Goal: Navigation & Orientation: Find specific page/section

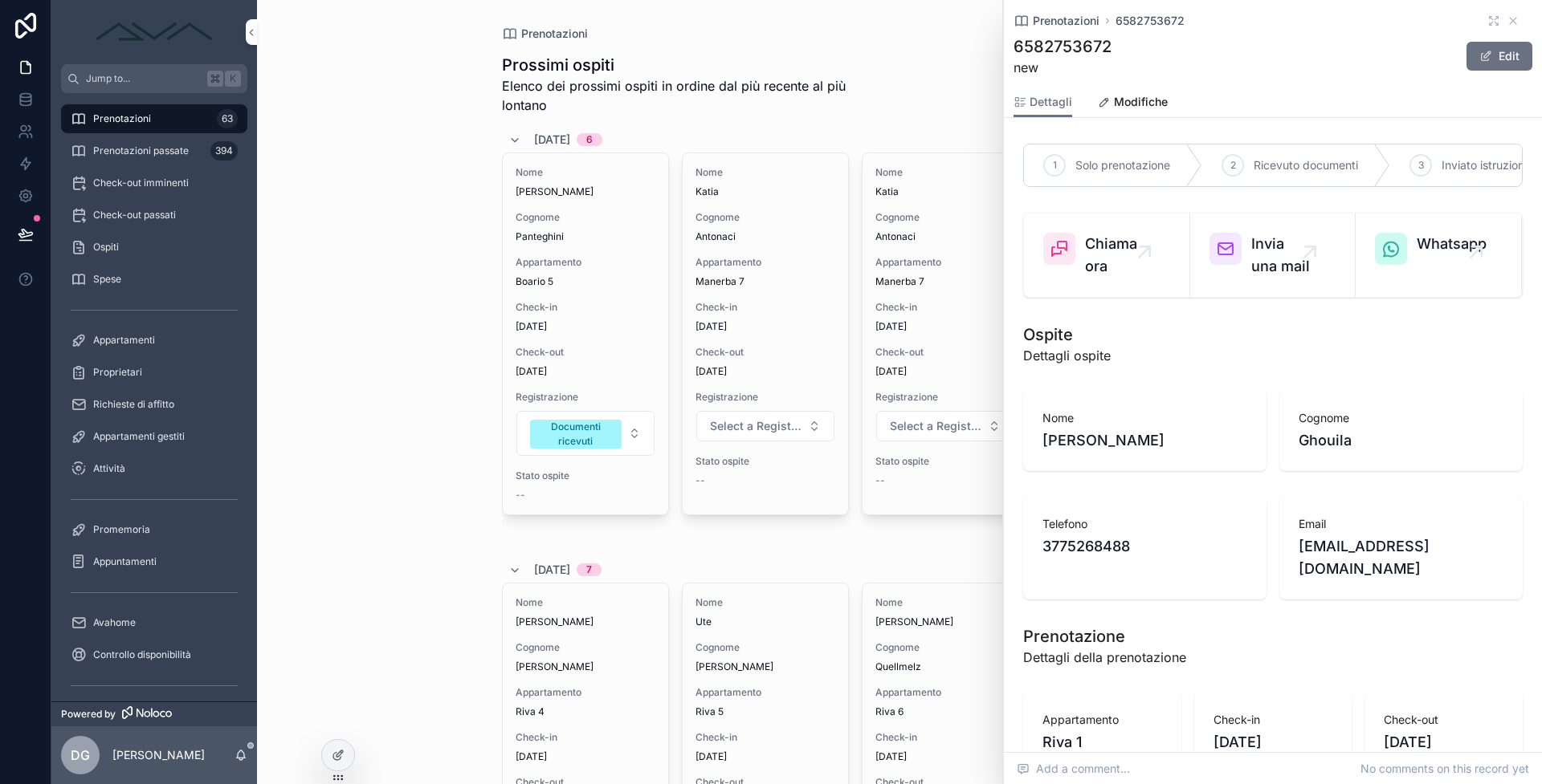
scroll to position [1354, 0]
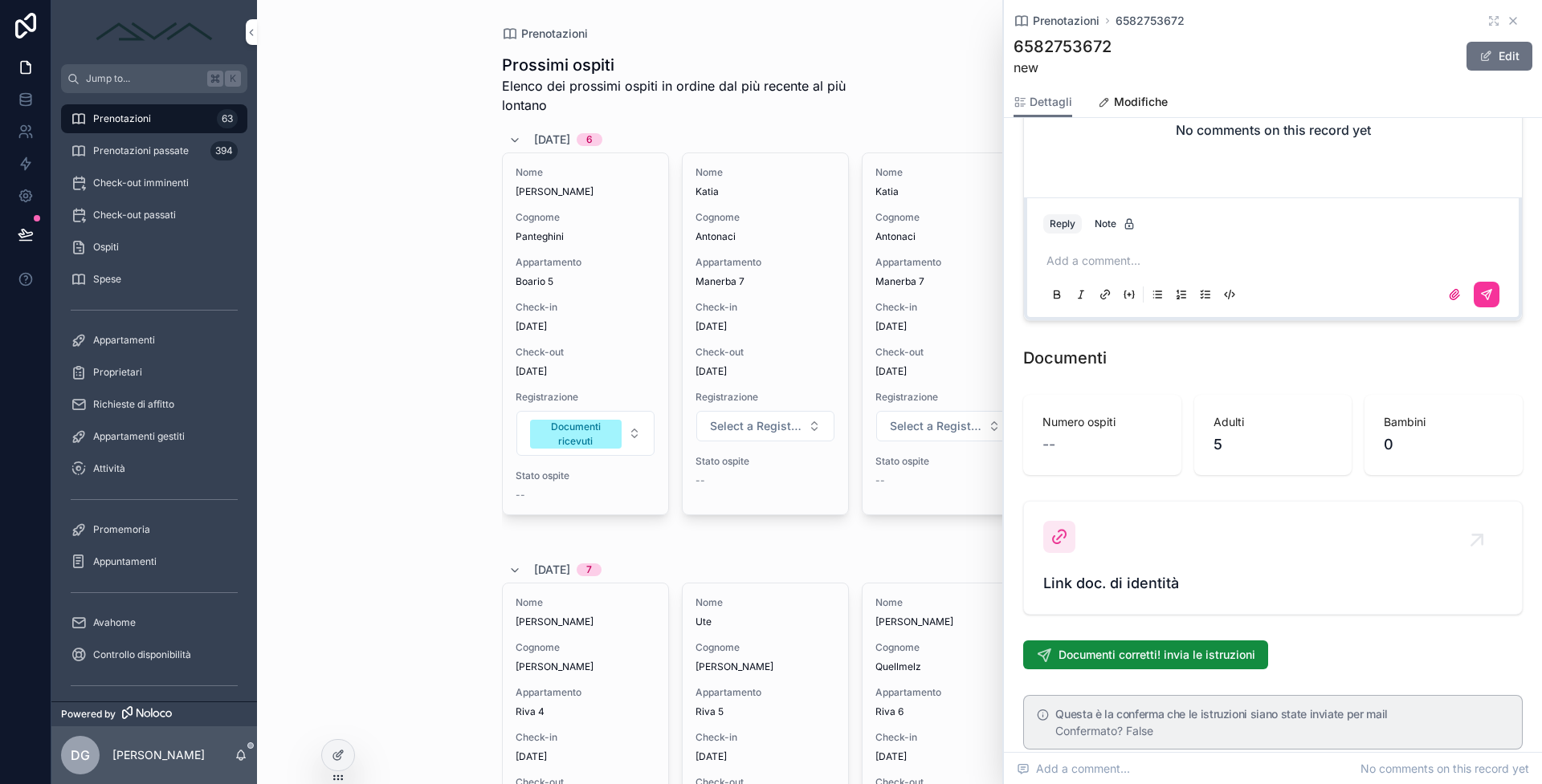
click at [1507, 26] on icon "scrollable content" at bounding box center [1513, 21] width 13 height 13
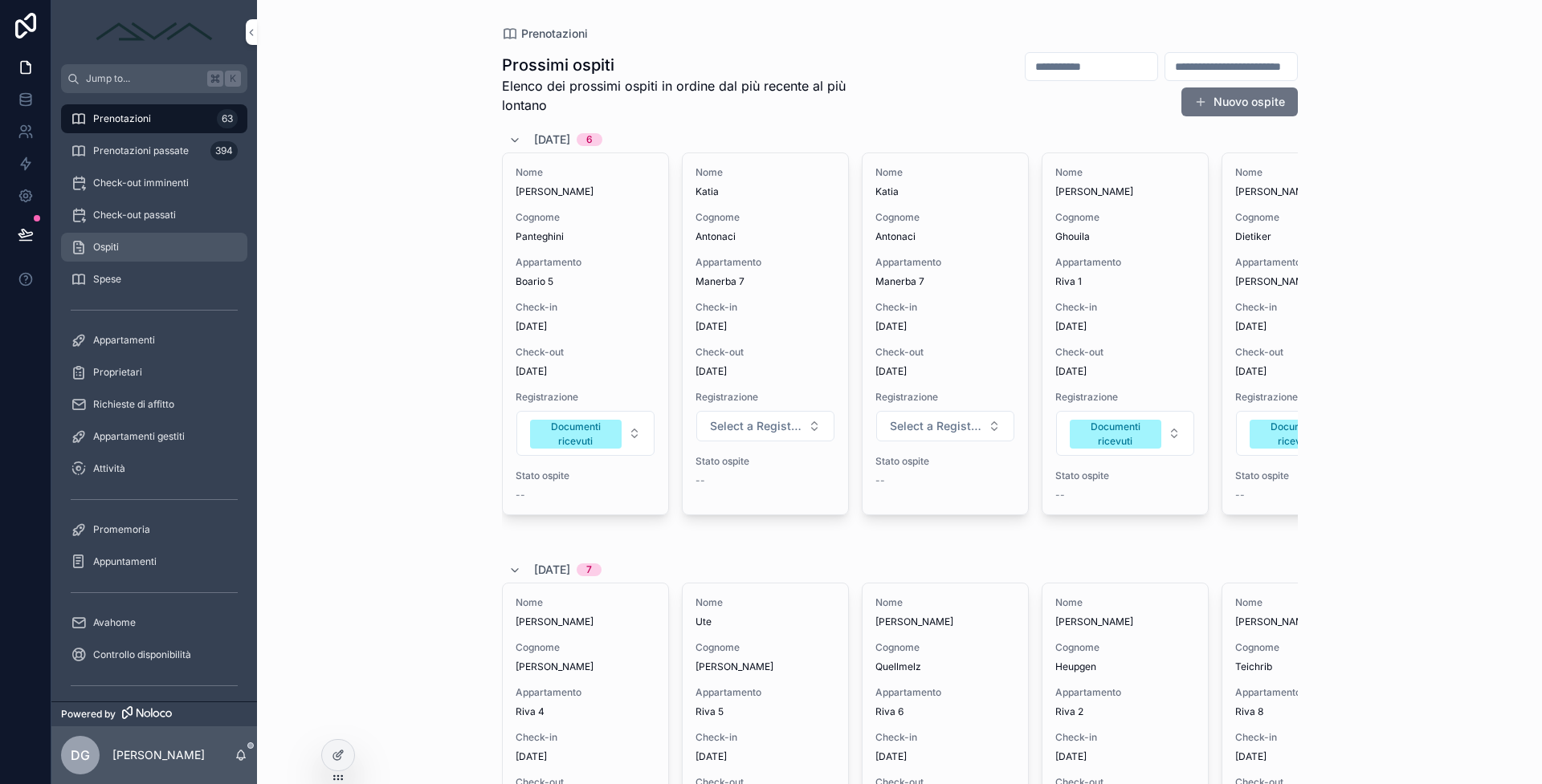
click at [141, 247] on div "Ospiti" at bounding box center [153, 248] width 167 height 26
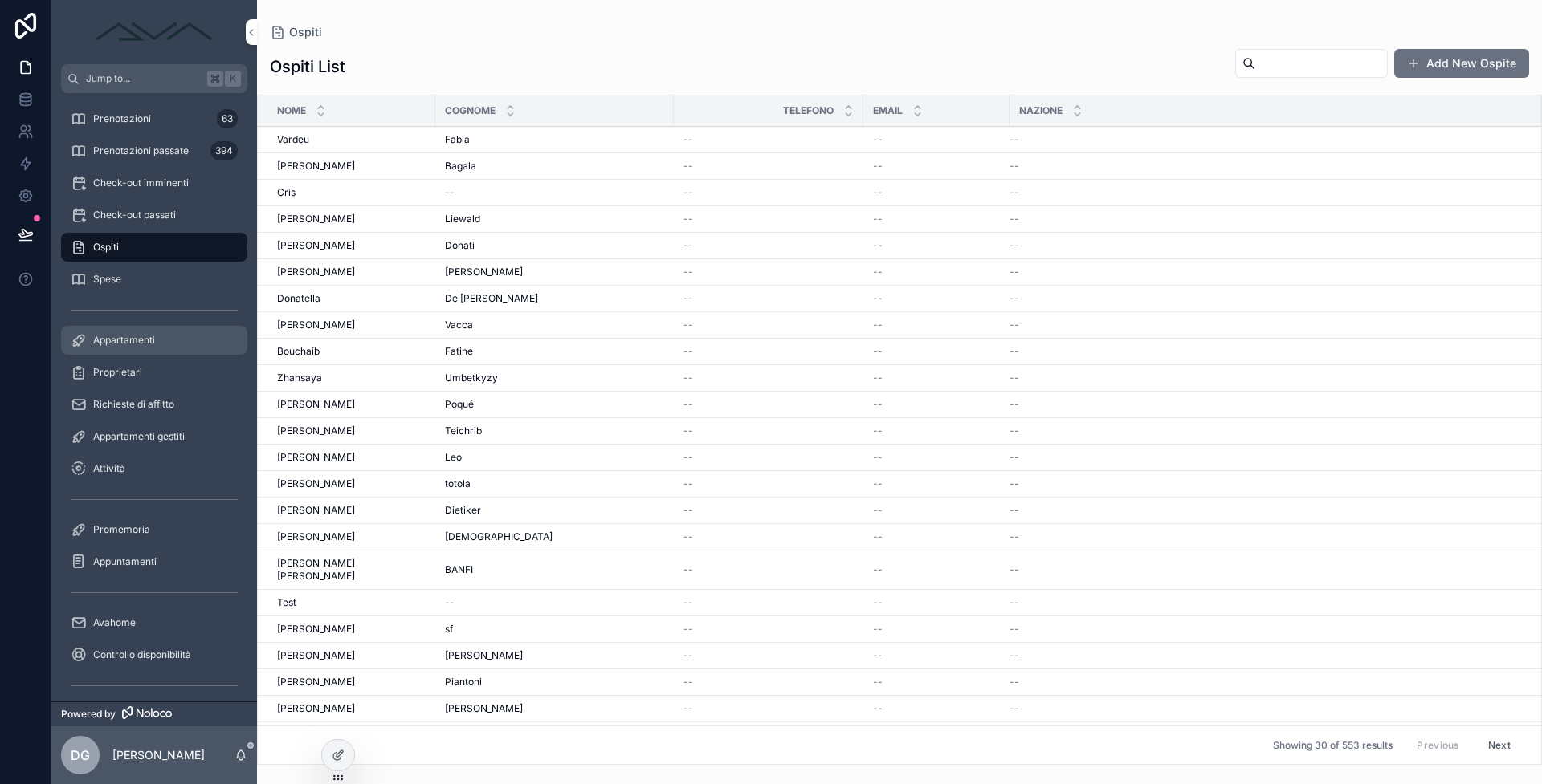
click at [192, 350] on div "Appartamenti" at bounding box center [153, 340] width 167 height 26
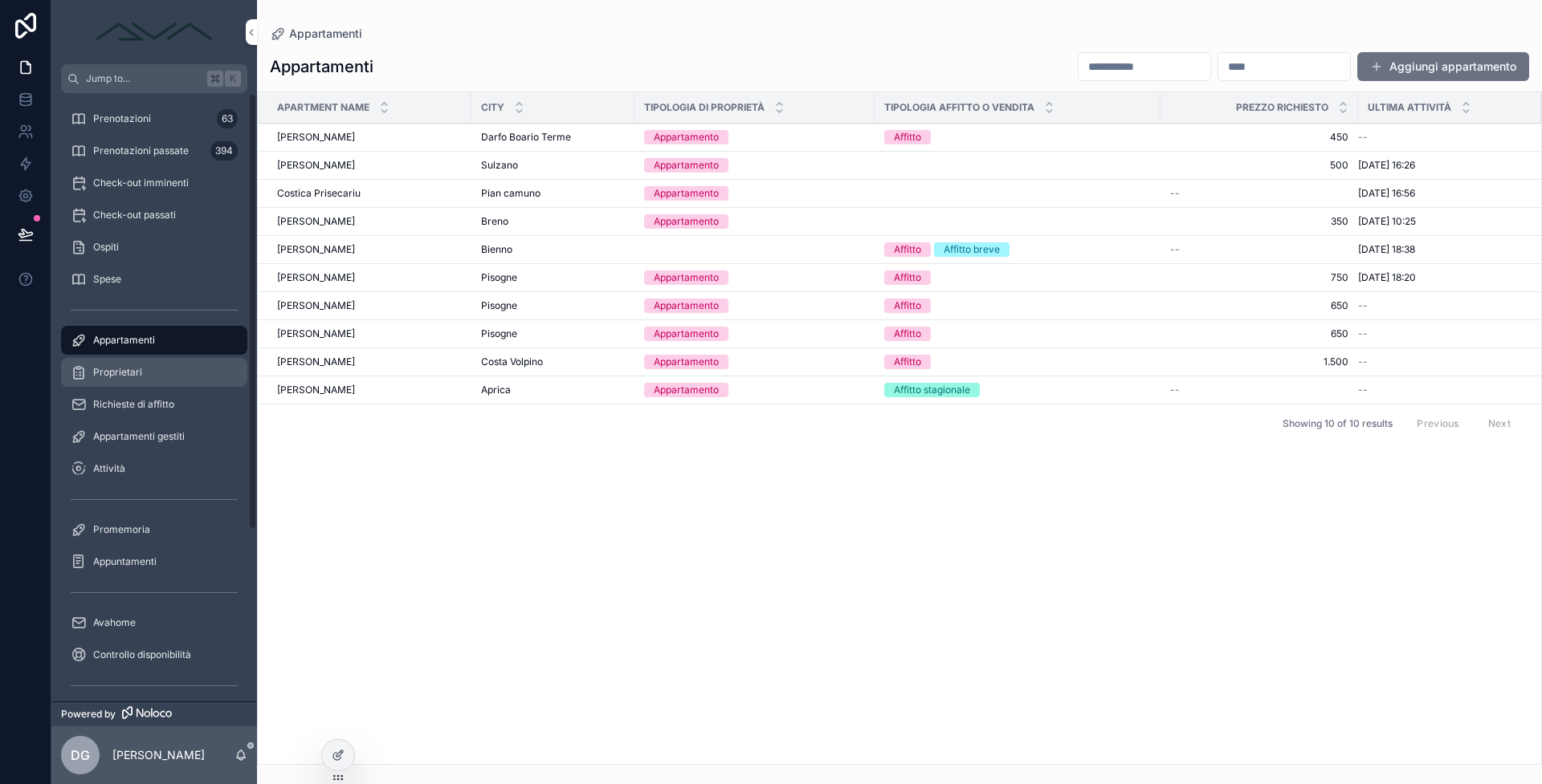
click at [201, 363] on div "Proprietari" at bounding box center [153, 373] width 167 height 26
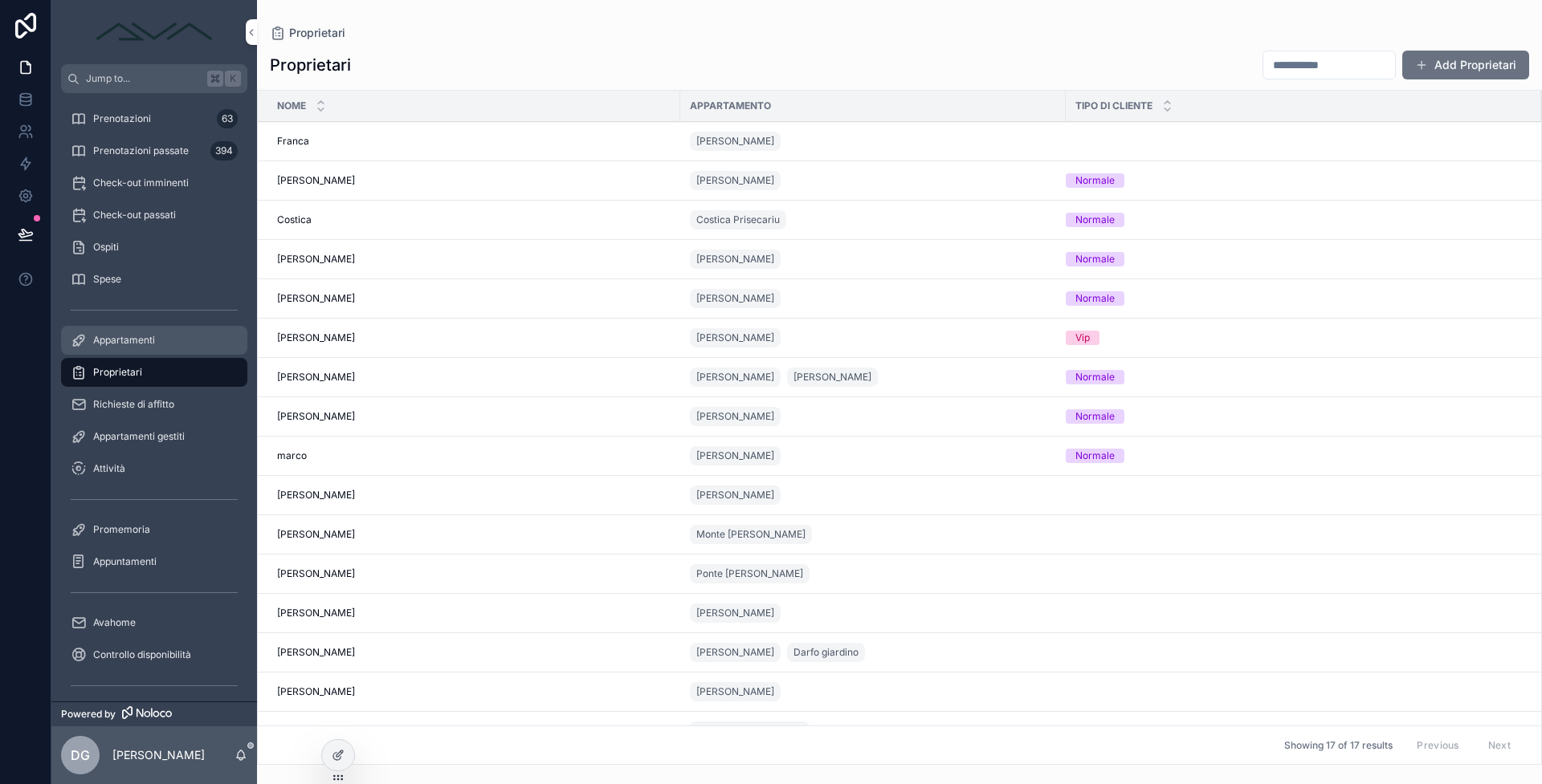
click at [158, 349] on div "Appartamenti" at bounding box center [153, 340] width 167 height 26
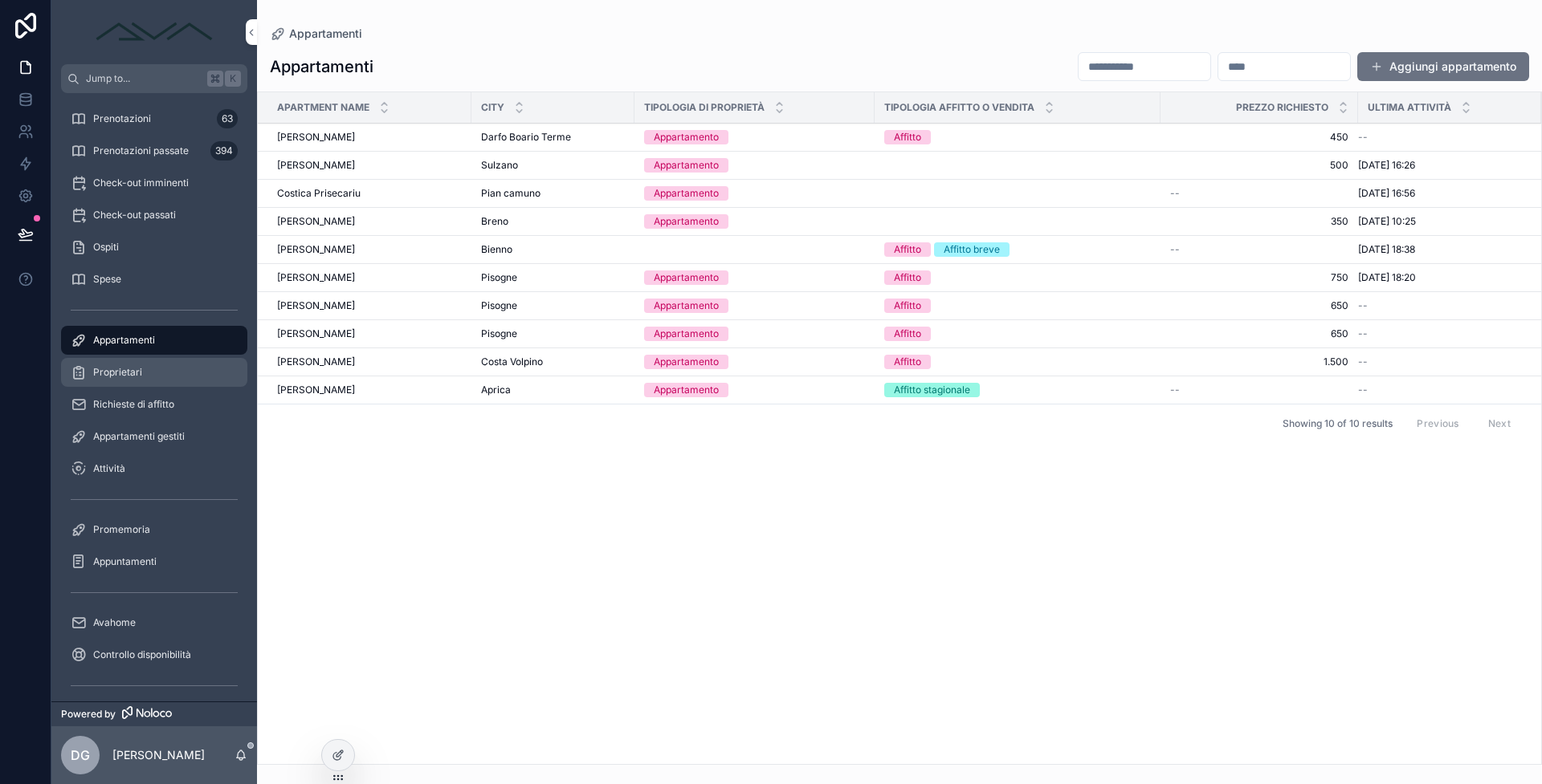
click at [164, 362] on div "Proprietari" at bounding box center [153, 373] width 167 height 26
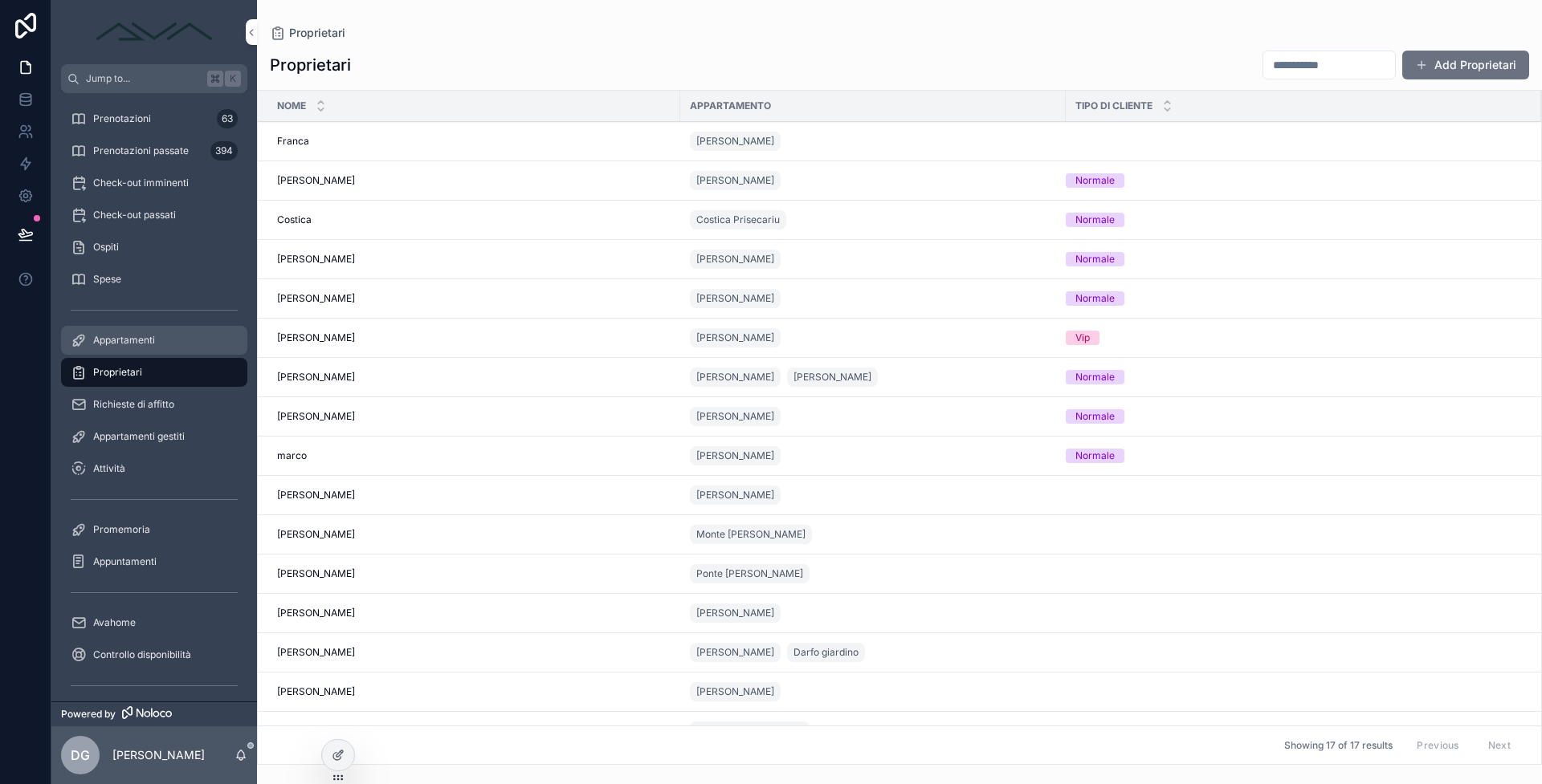
click at [154, 347] on div "Appartamenti" at bounding box center [153, 340] width 167 height 26
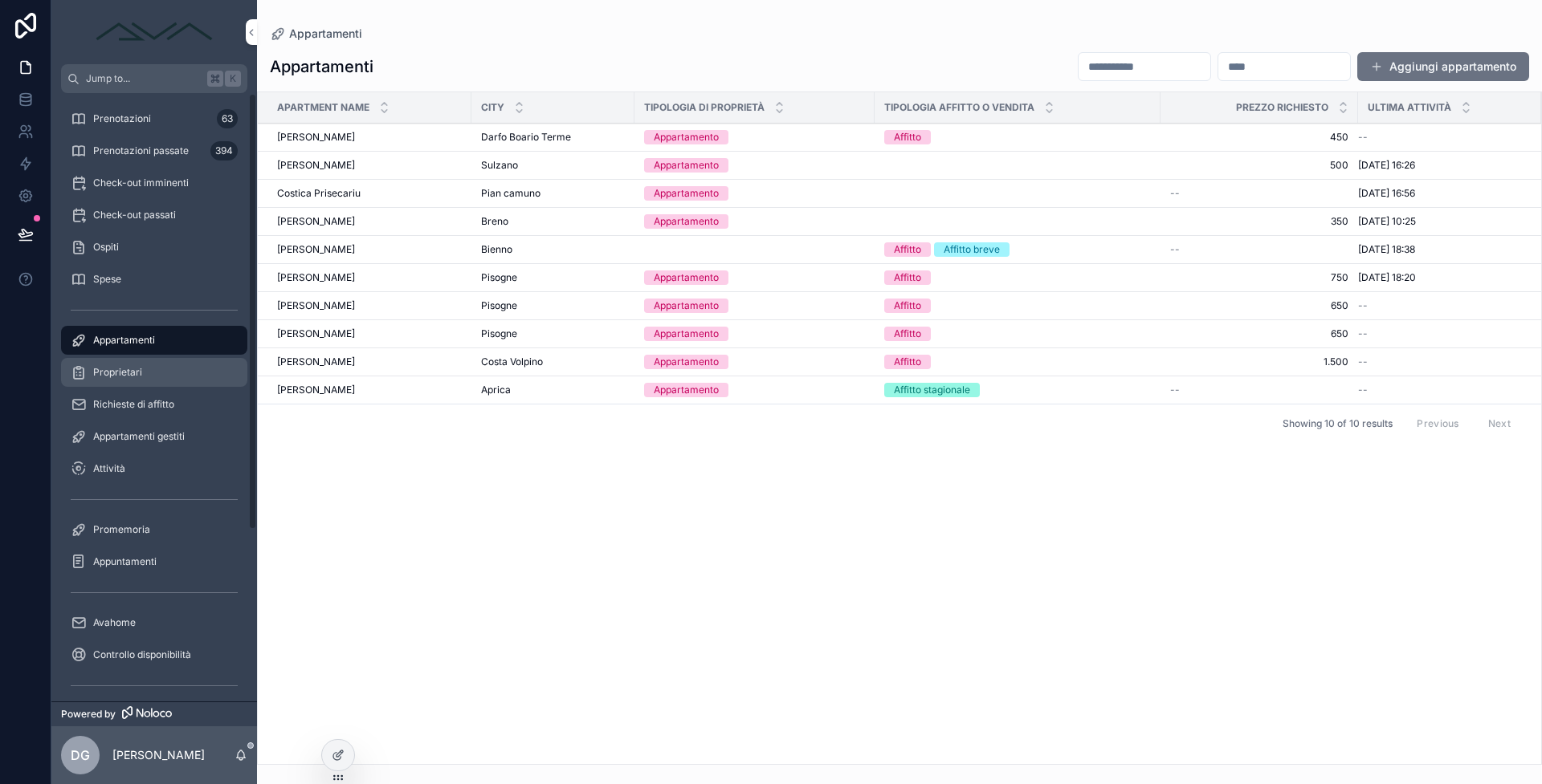
click at [180, 374] on div "Proprietari" at bounding box center [153, 373] width 167 height 26
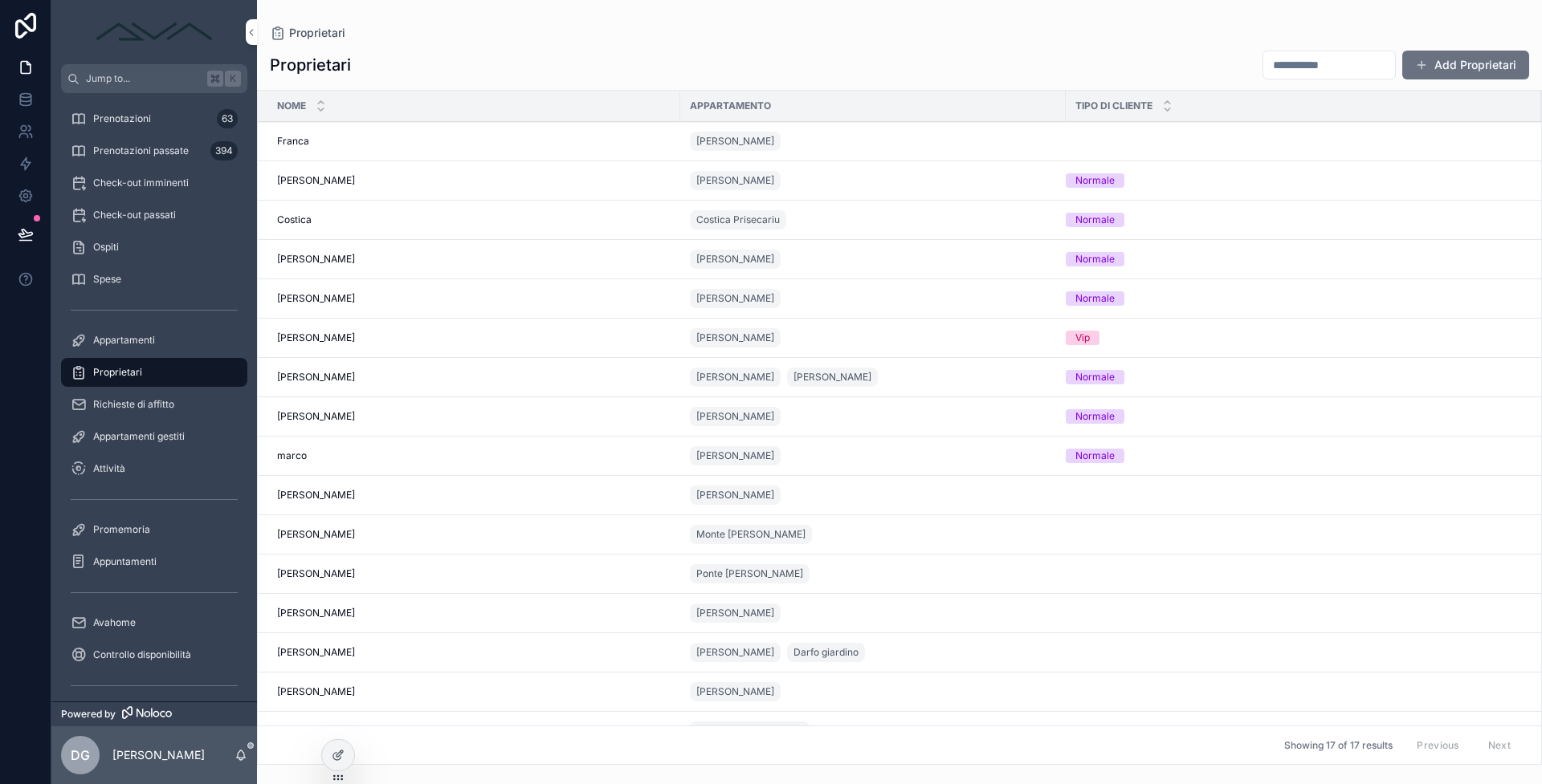
click at [436, 140] on div "Franca Franca" at bounding box center [473, 141] width 393 height 13
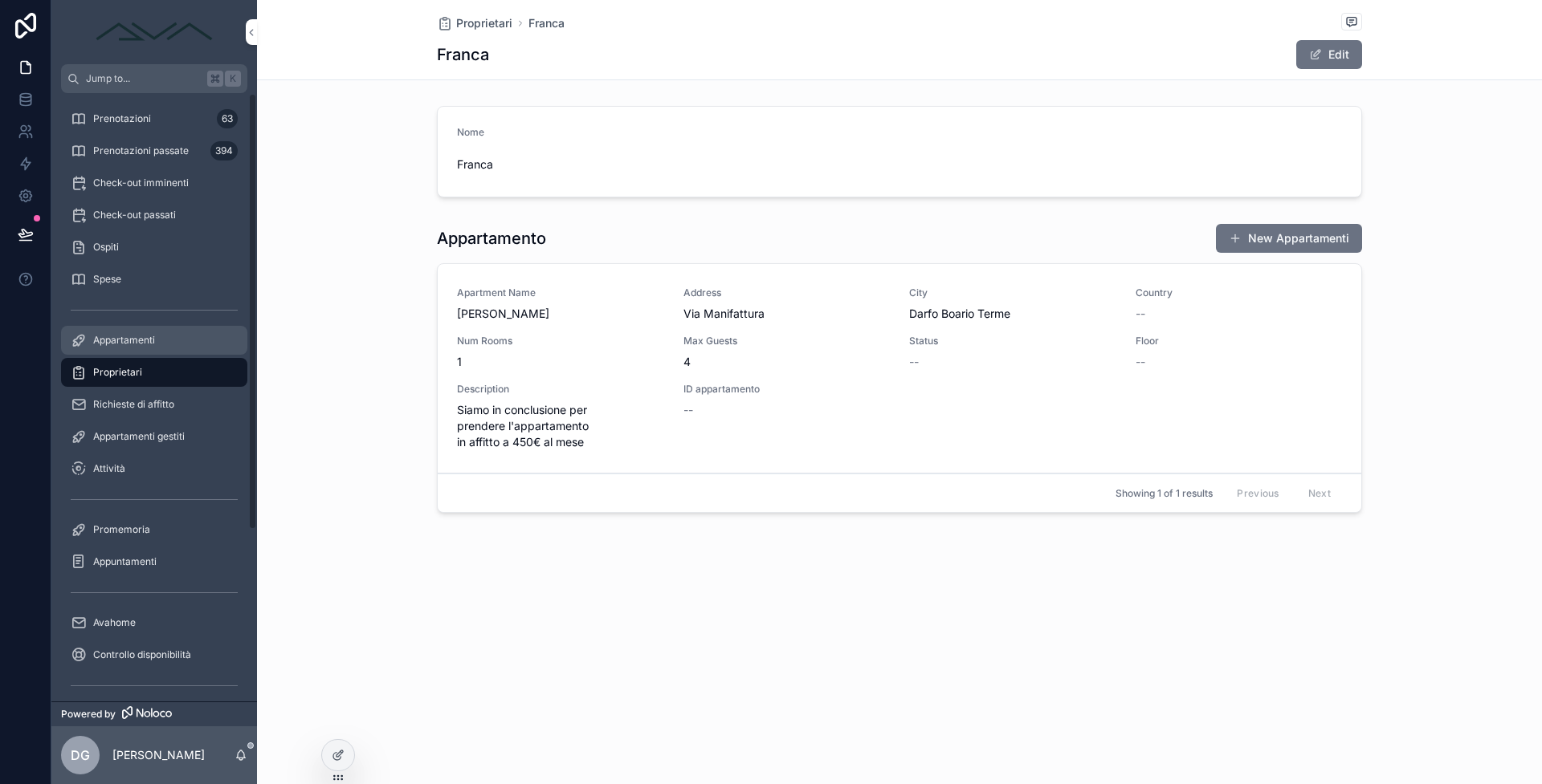
click at [118, 347] on div "Appartamenti" at bounding box center [153, 340] width 167 height 26
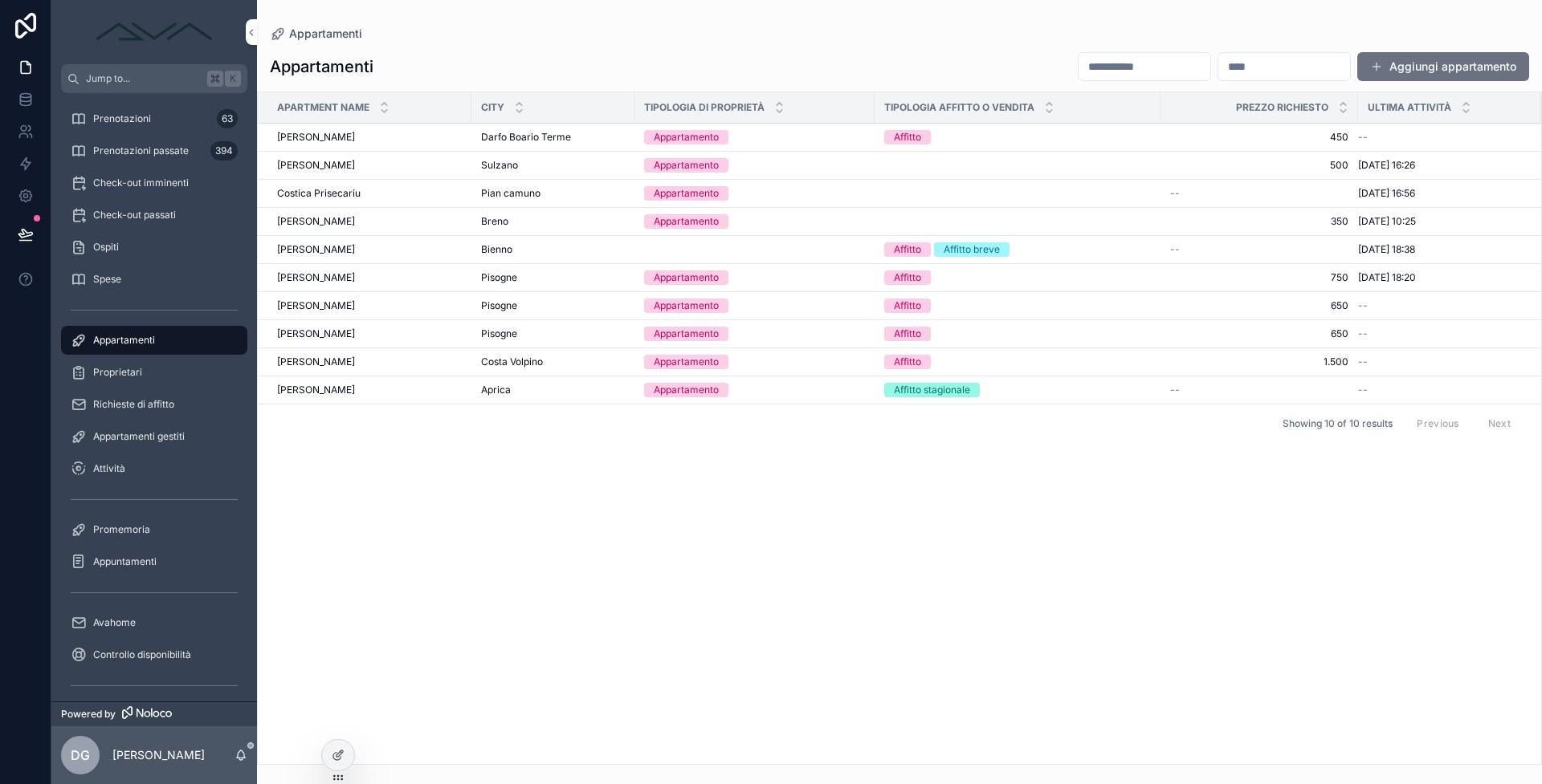
click at [535, 134] on span "Darfo Boario Terme" at bounding box center [525, 137] width 90 height 13
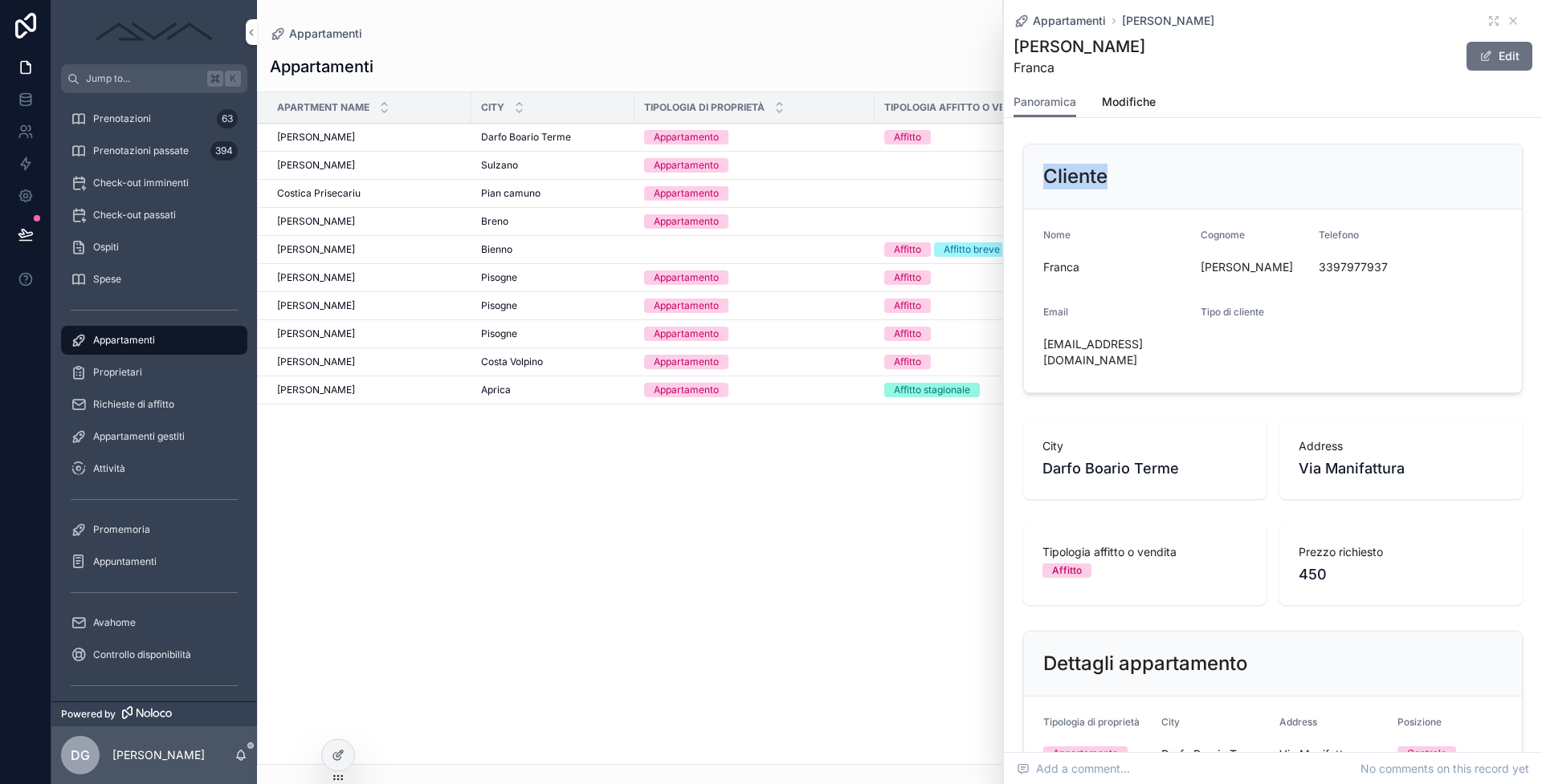
drag, startPoint x: 1041, startPoint y: 174, endPoint x: 1161, endPoint y: 171, distance: 120.0
click at [1161, 171] on div "Cliente" at bounding box center [1273, 177] width 498 height 65
click at [1218, 201] on div "Cliente" at bounding box center [1273, 177] width 498 height 65
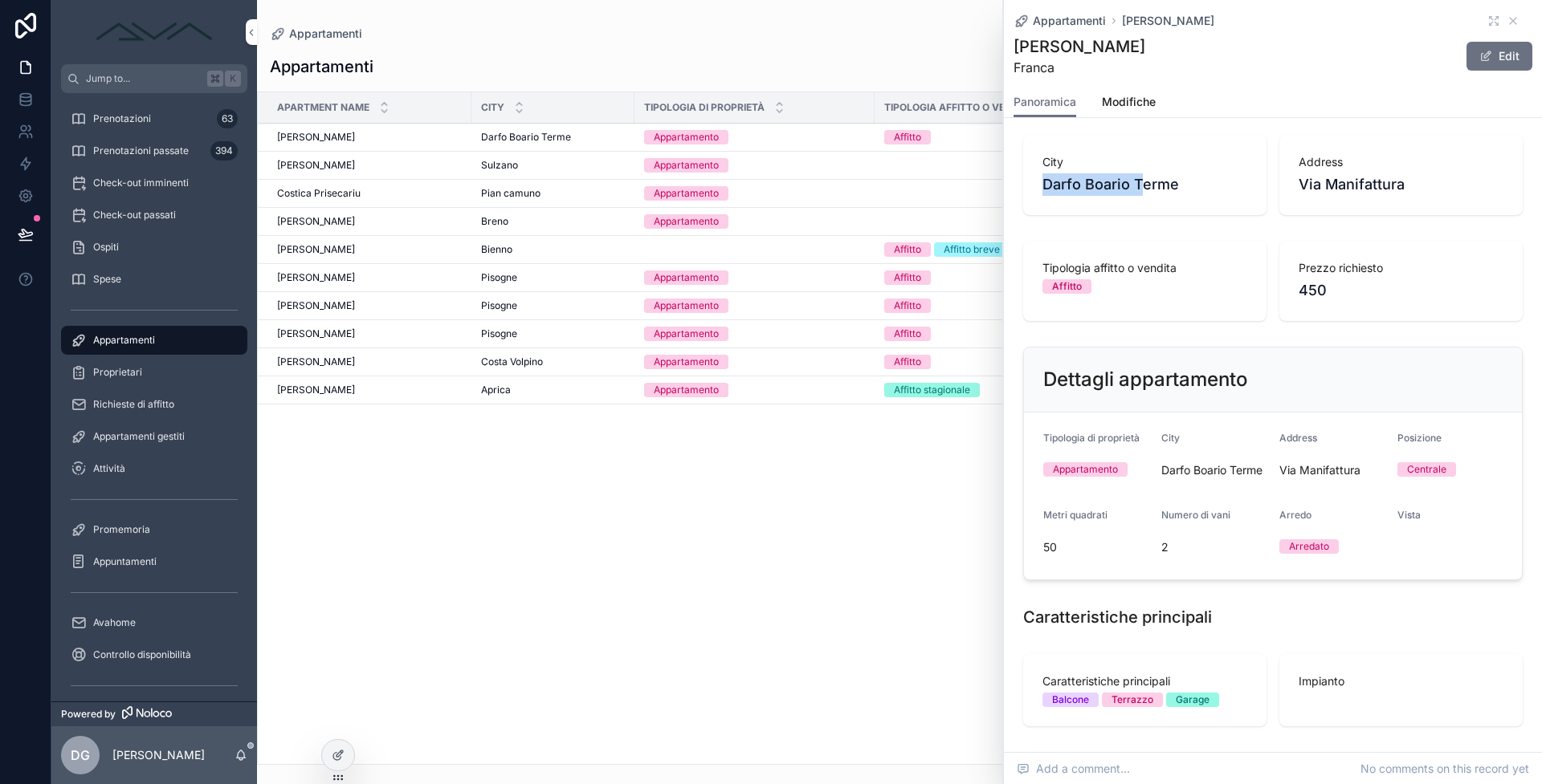
drag, startPoint x: 1041, startPoint y: 166, endPoint x: 1140, endPoint y: 165, distance: 99.0
click at [1140, 165] on div "City Darfo Boario Terme" at bounding box center [1145, 175] width 243 height 81
click at [1331, 173] on span "Via Manifattura" at bounding box center [1401, 184] width 205 height 22
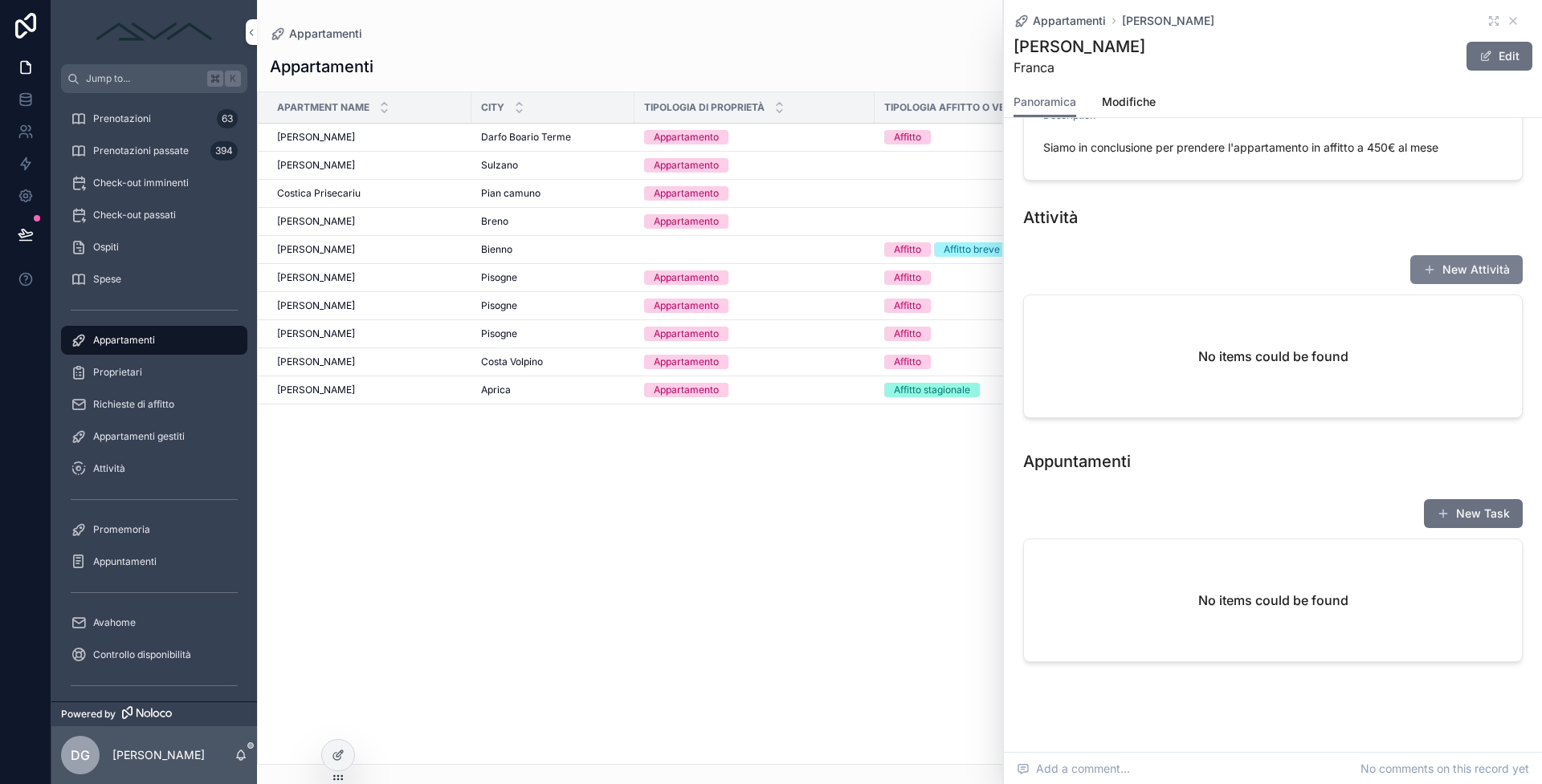
scroll to position [754, 0]
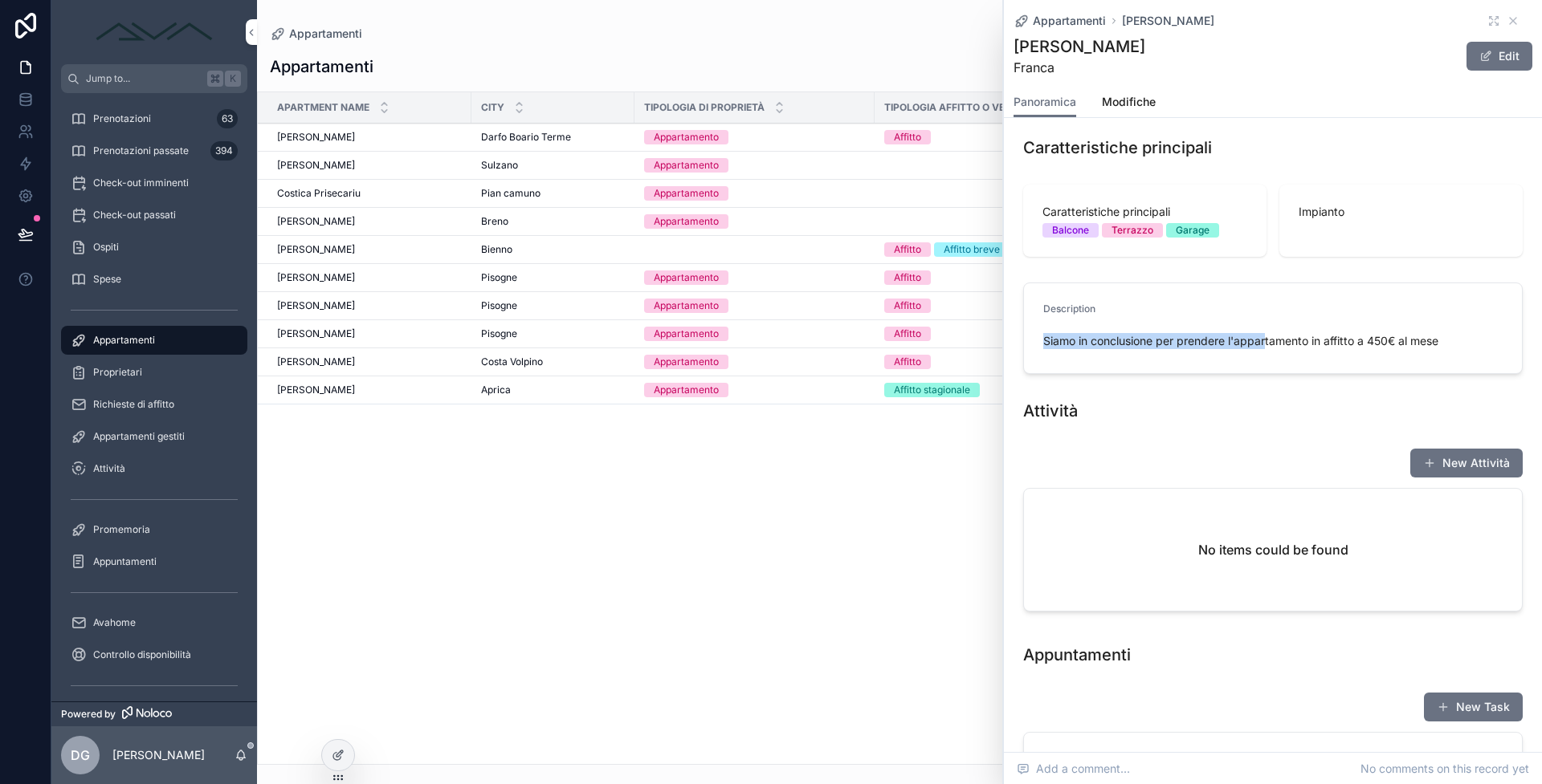
drag, startPoint x: 1040, startPoint y: 340, endPoint x: 1269, endPoint y: 343, distance: 229.0
click at [1269, 343] on form "Description Siamo in conclusione per prendere l'appartamento in affitto a 450€ …" at bounding box center [1273, 328] width 498 height 90
click at [1359, 343] on span "Siamo in conclusione per prendere l'appartamento in affitto a 450€ al mese" at bounding box center [1273, 341] width 459 height 16
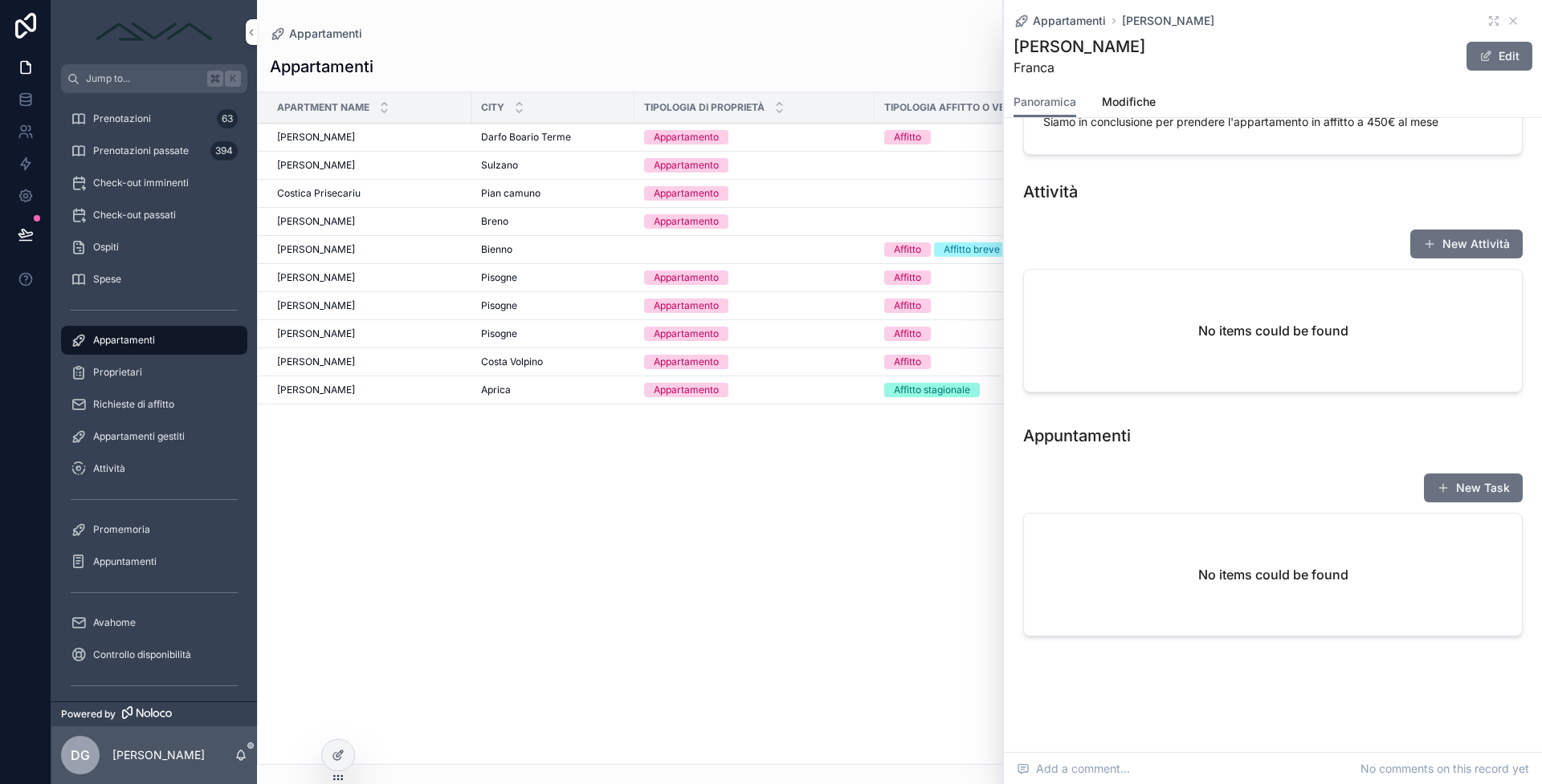
drag, startPoint x: 759, startPoint y: 512, endPoint x: 447, endPoint y: 378, distance: 339.6
click at [758, 512] on div "Apartment Name City Tipologia di proprietà Tipologia affitto o vendita Prezzo r…" at bounding box center [899, 428] width 1283 height 672
click at [149, 378] on div "Proprietari" at bounding box center [153, 373] width 167 height 26
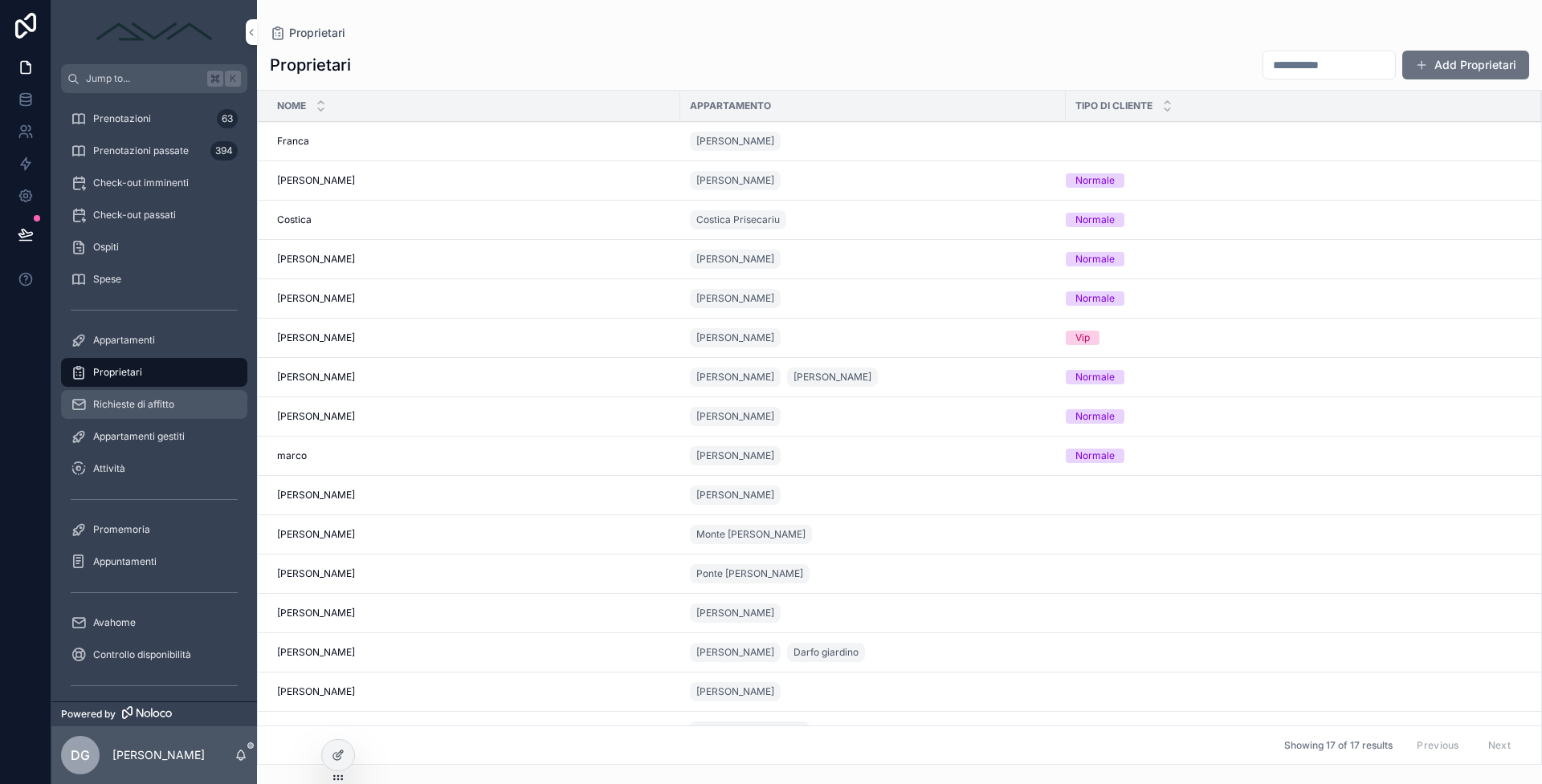
click at [147, 416] on div "Richieste di affitto" at bounding box center [153, 404] width 167 height 26
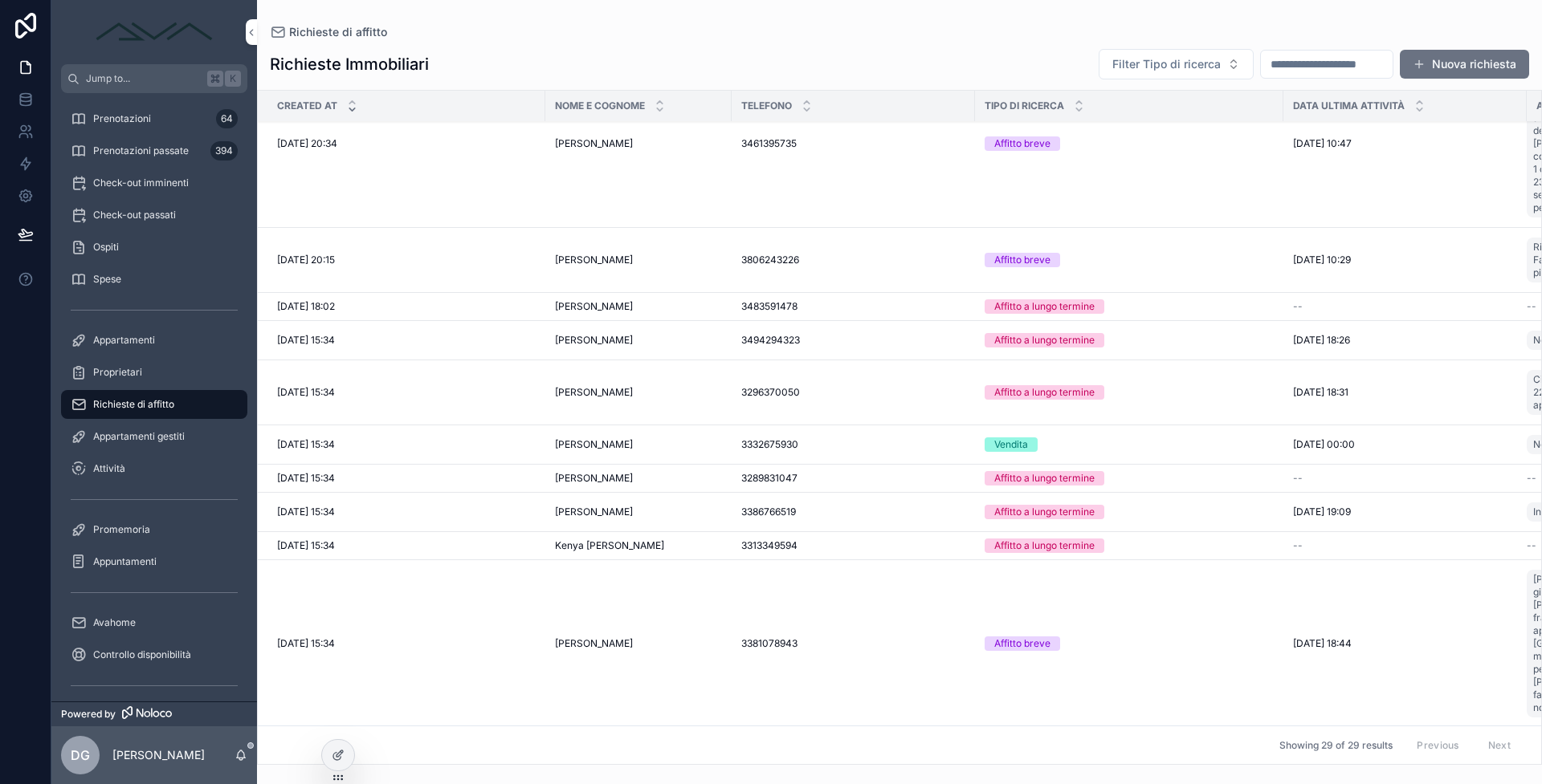
scroll to position [1356, 0]
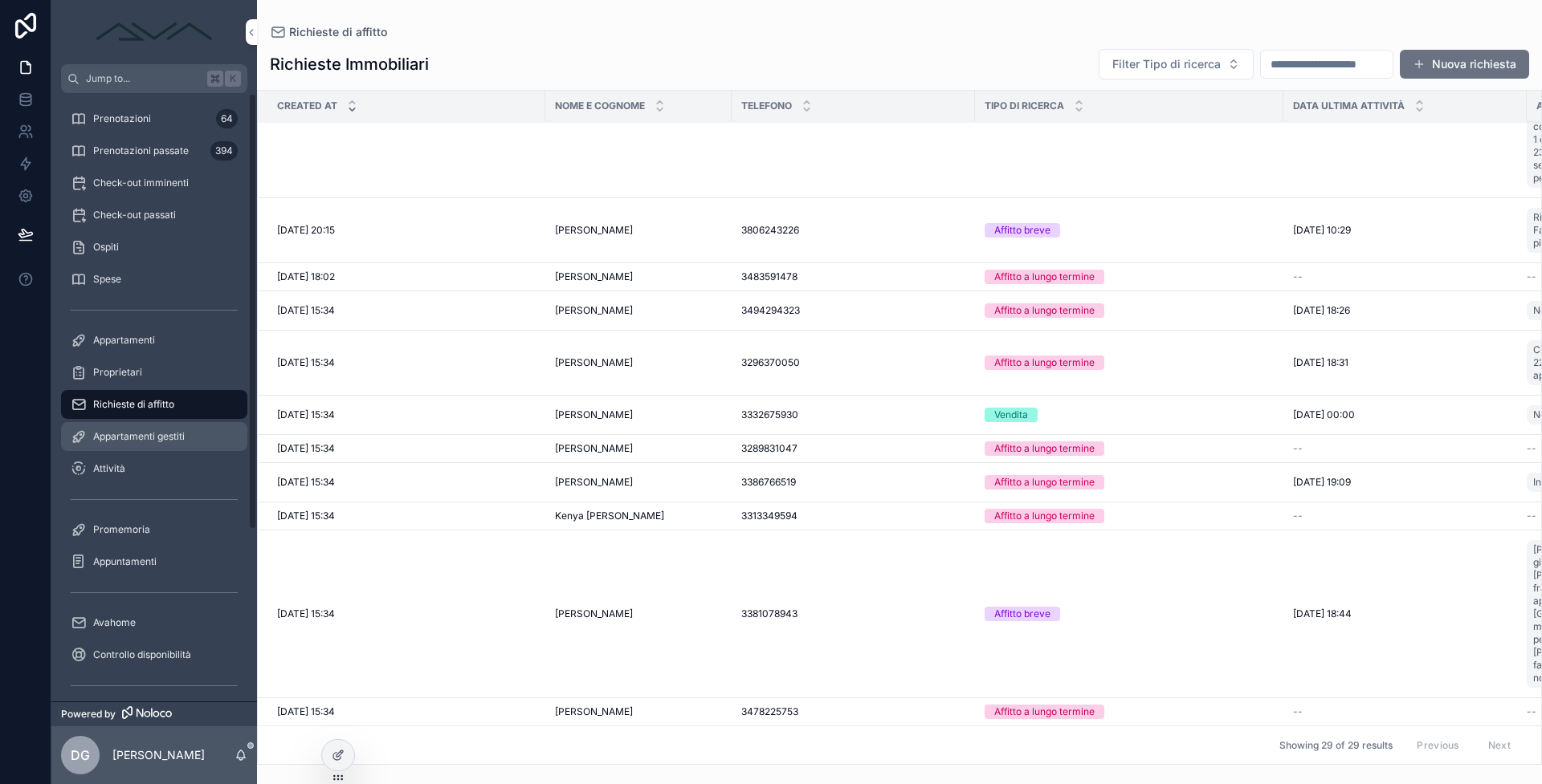
click at [108, 433] on span "Appartamenti gestiti" at bounding box center [139, 436] width 92 height 13
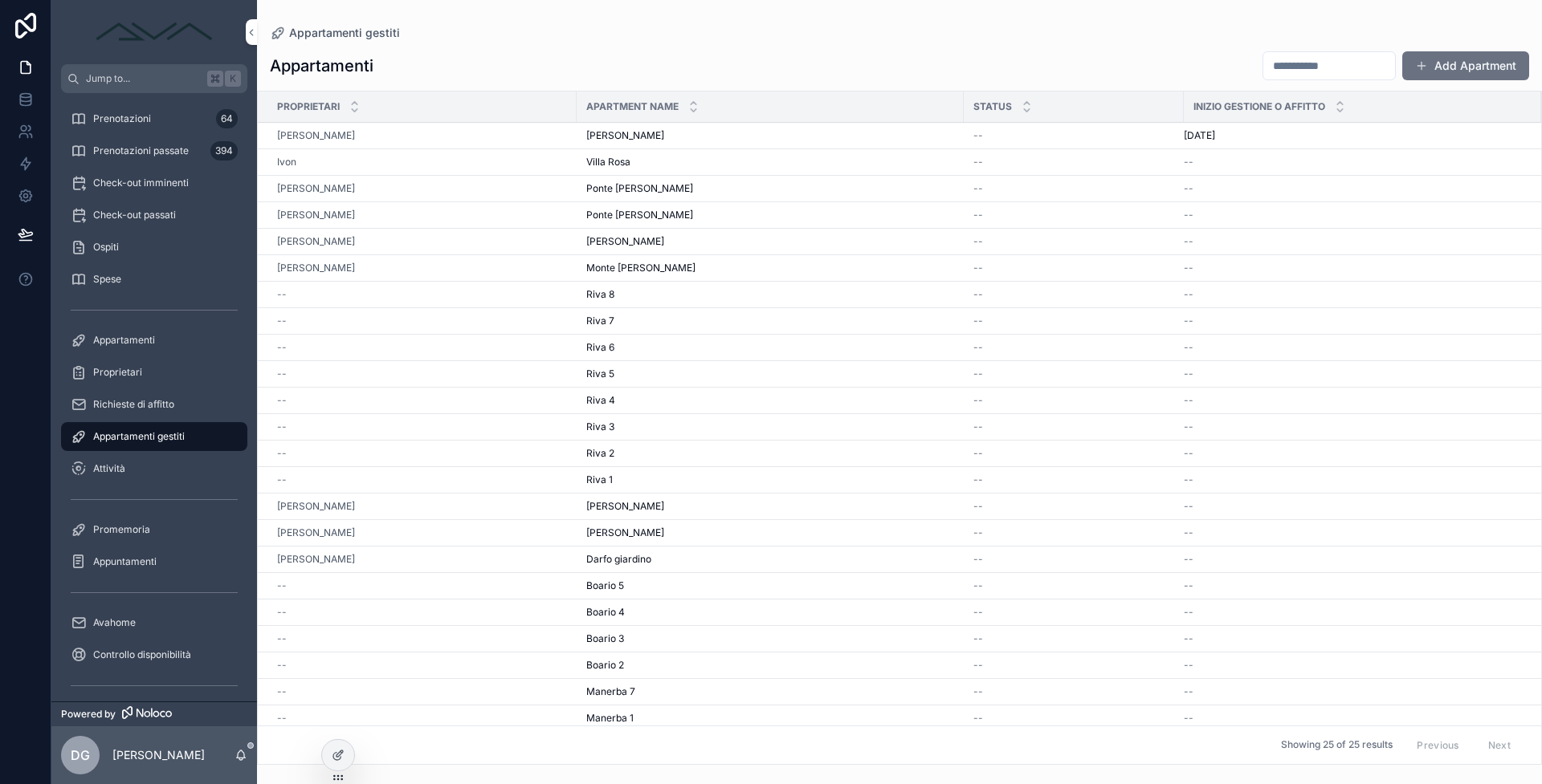
click at [508, 139] on div "[PERSON_NAME]" at bounding box center [422, 135] width 290 height 13
